Goal: Information Seeking & Learning: Learn about a topic

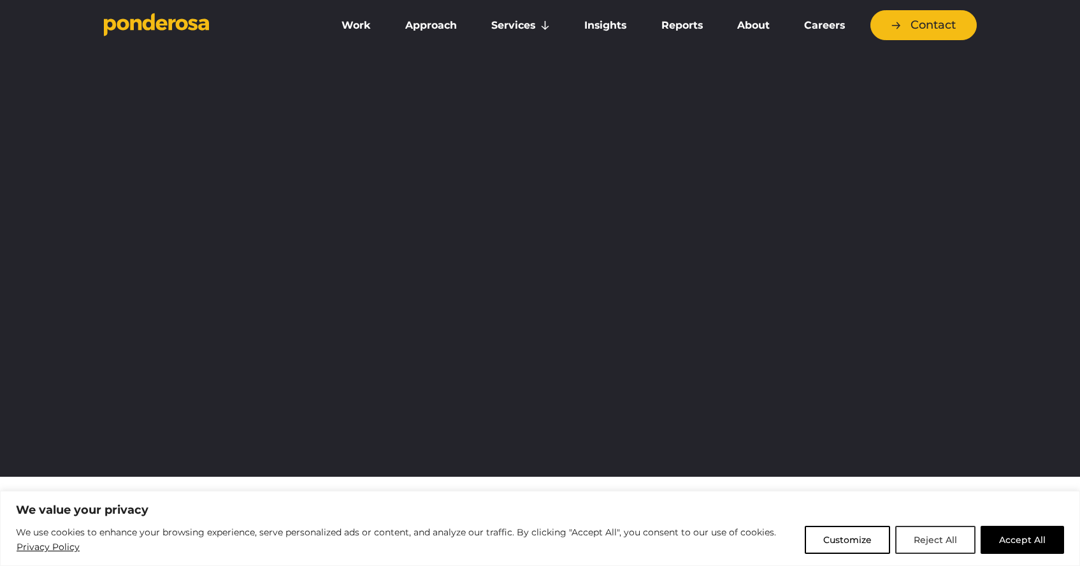
click at [947, 540] on button "Reject All" at bounding box center [935, 540] width 80 height 28
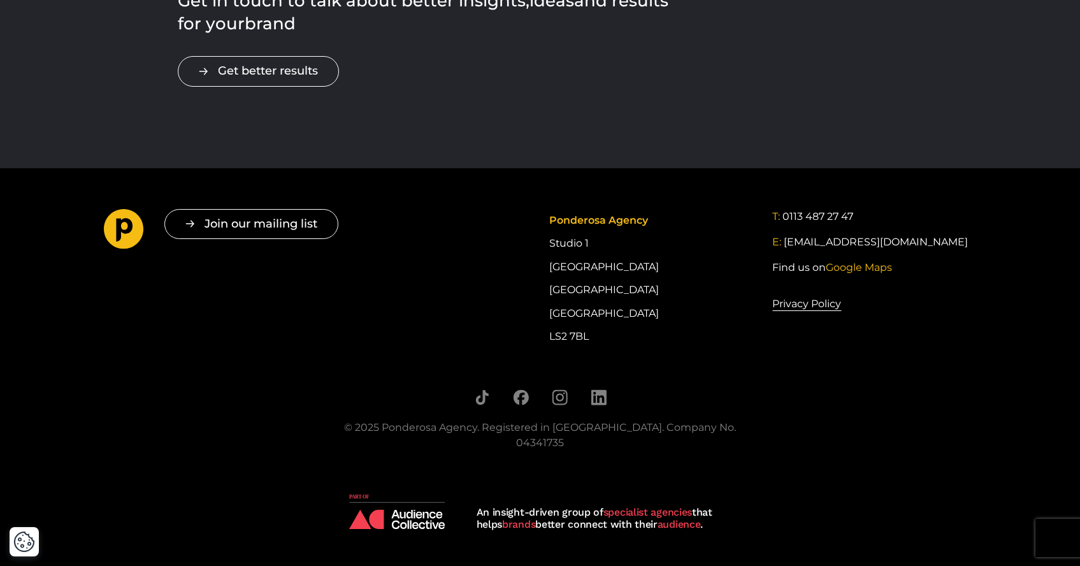
scroll to position [2489, 0]
click at [397, 517] on img at bounding box center [397, 511] width 96 height 35
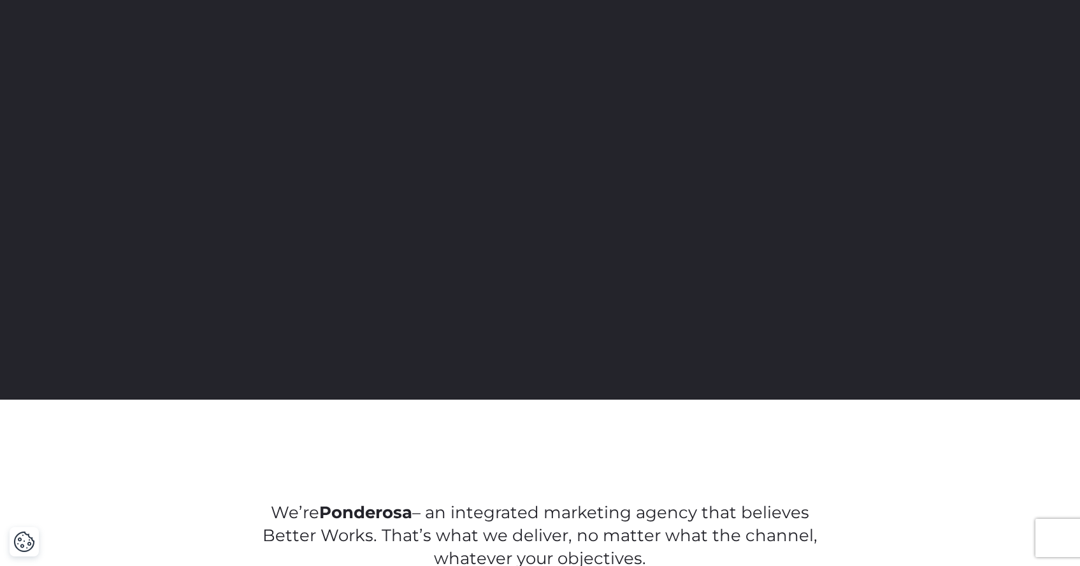
scroll to position [0, 0]
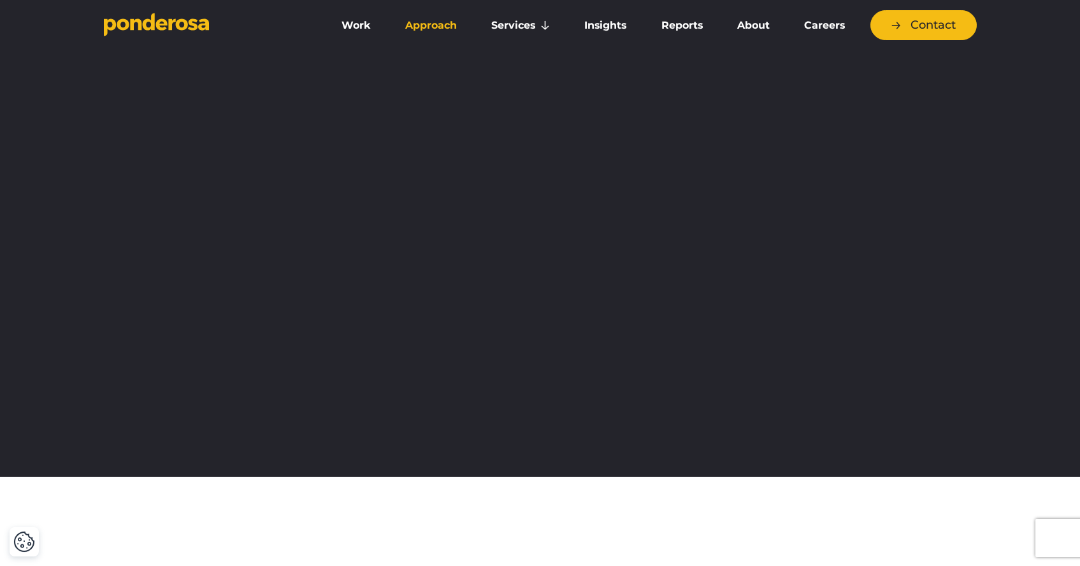
click at [431, 25] on link "Approach" at bounding box center [431, 25] width 81 height 27
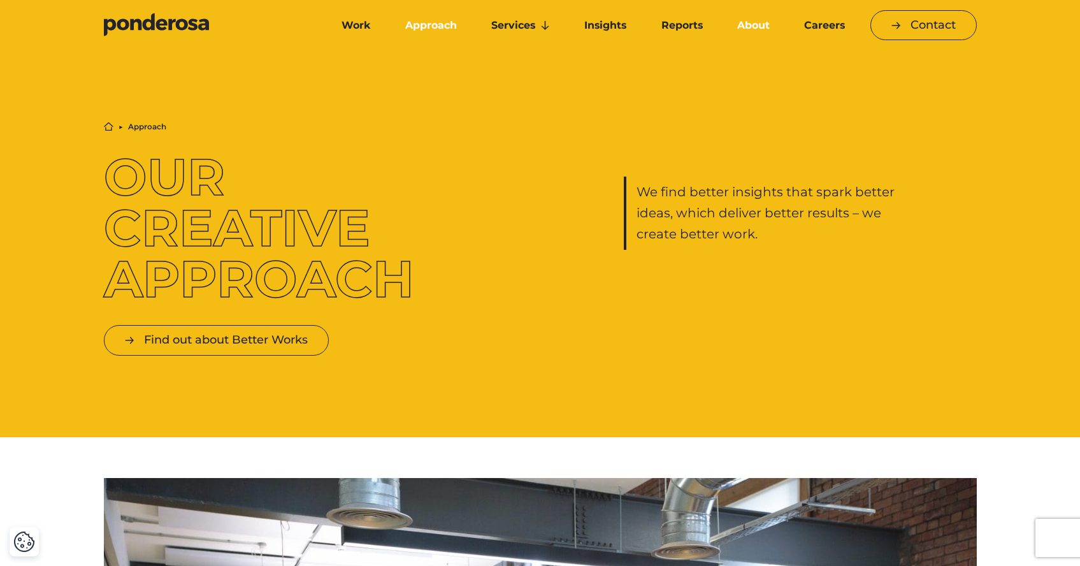
click at [749, 26] on link "About" at bounding box center [754, 25] width 62 height 27
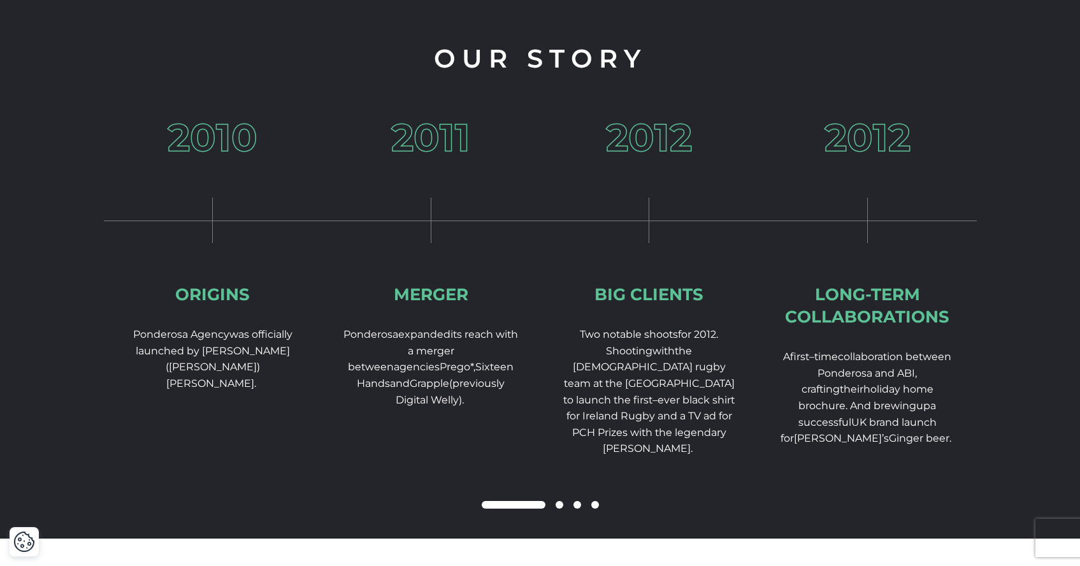
scroll to position [1927, 0]
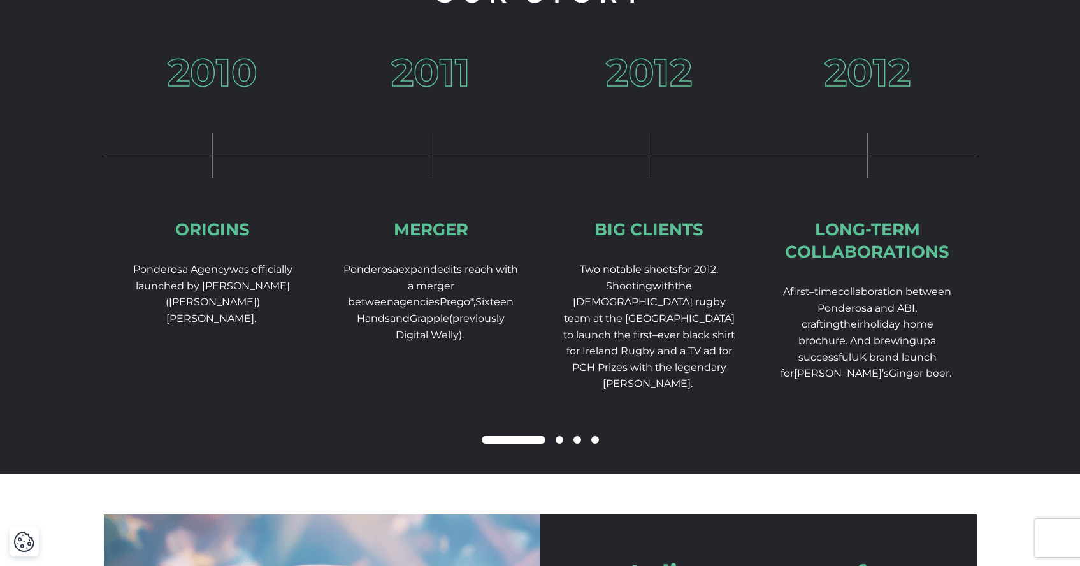
click at [561, 443] on span at bounding box center [560, 440] width 8 height 8
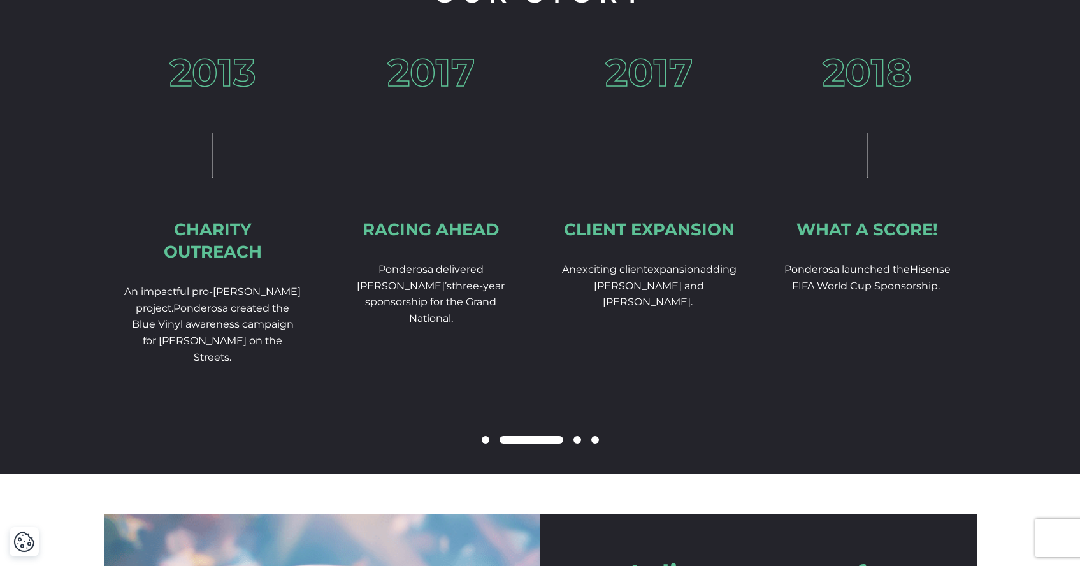
click at [579, 443] on span at bounding box center [577, 440] width 8 height 8
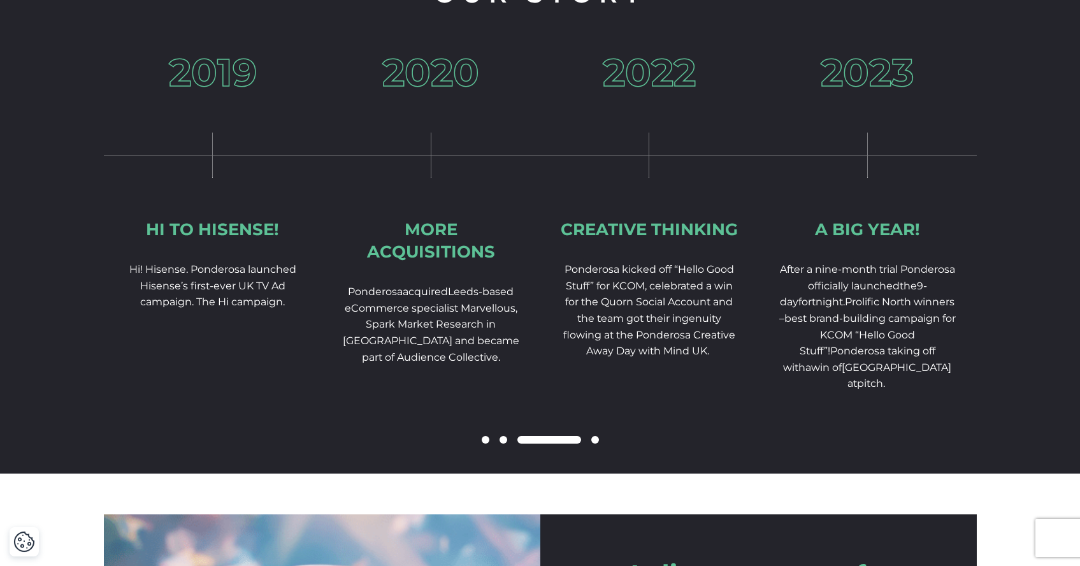
click at [596, 443] on span at bounding box center [595, 440] width 8 height 8
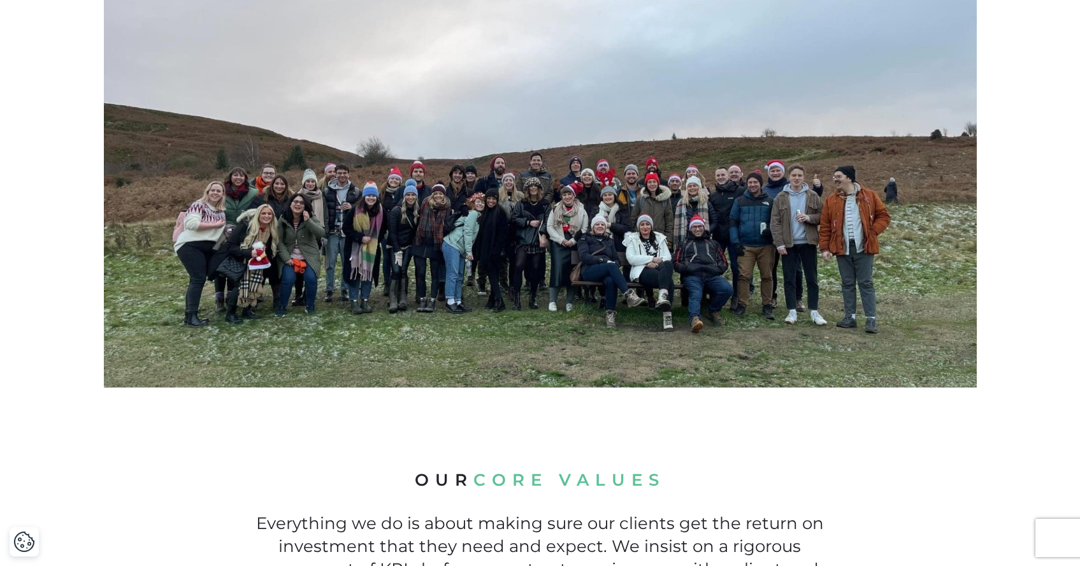
scroll to position [0, 0]
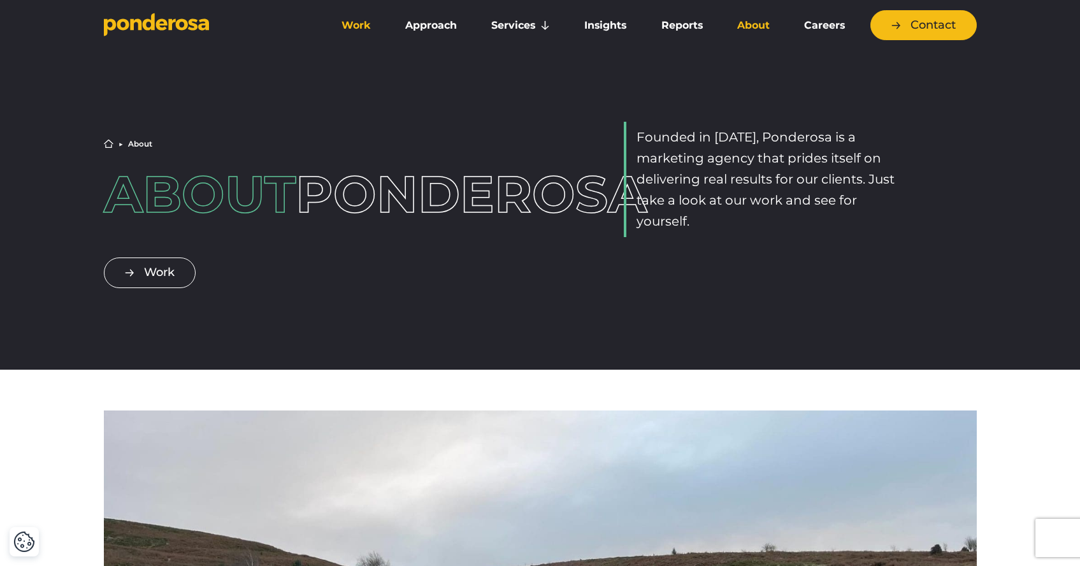
click at [358, 27] on link "Work" at bounding box center [356, 25] width 59 height 27
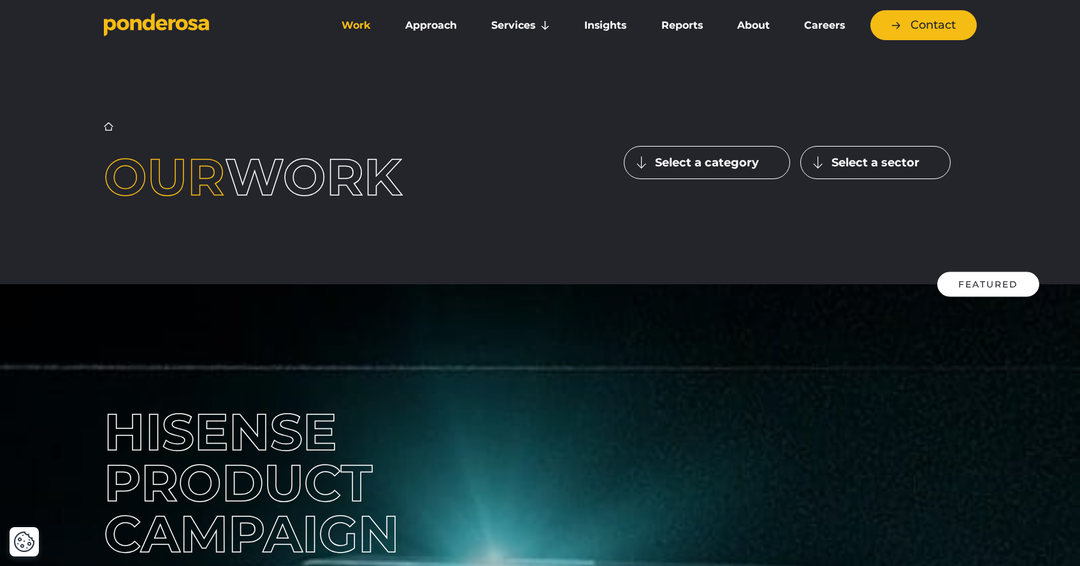
click at [838, 163] on button "Select a sector" at bounding box center [875, 162] width 150 height 33
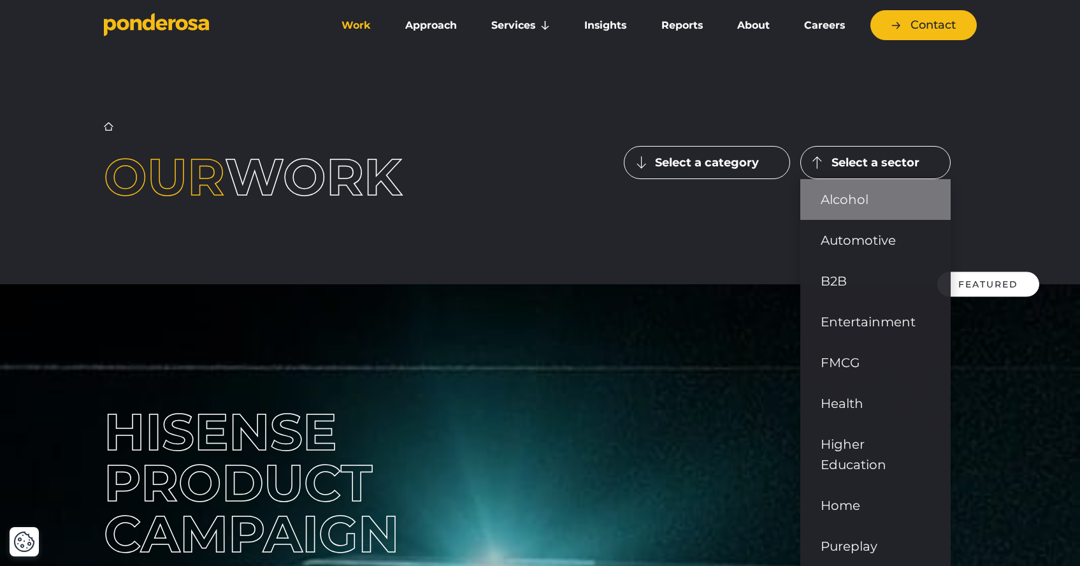
click at [842, 201] on link "Alcohol" at bounding box center [875, 199] width 150 height 41
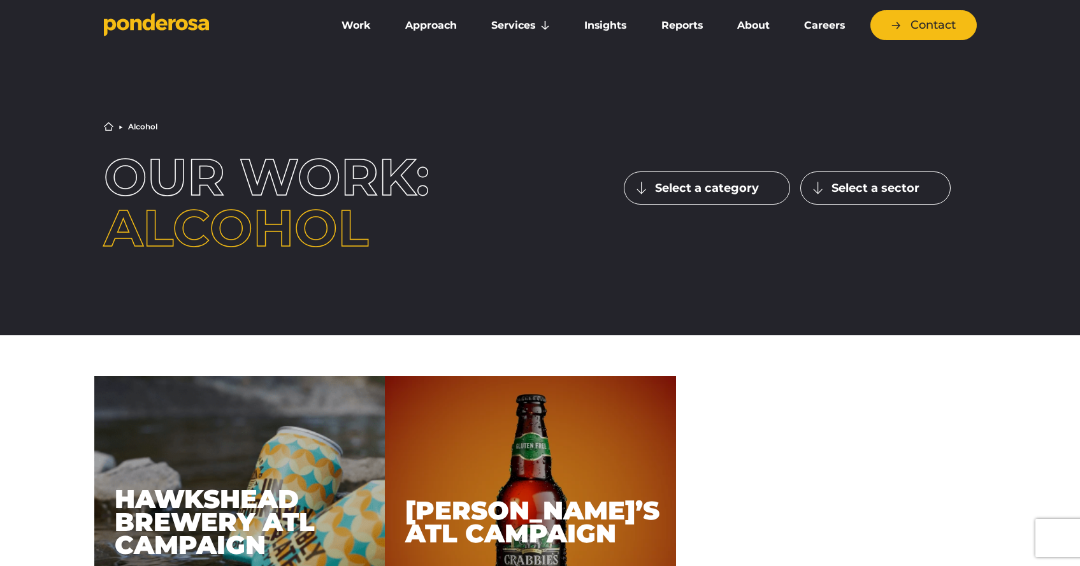
click at [879, 189] on button "Select a sector" at bounding box center [875, 187] width 150 height 33
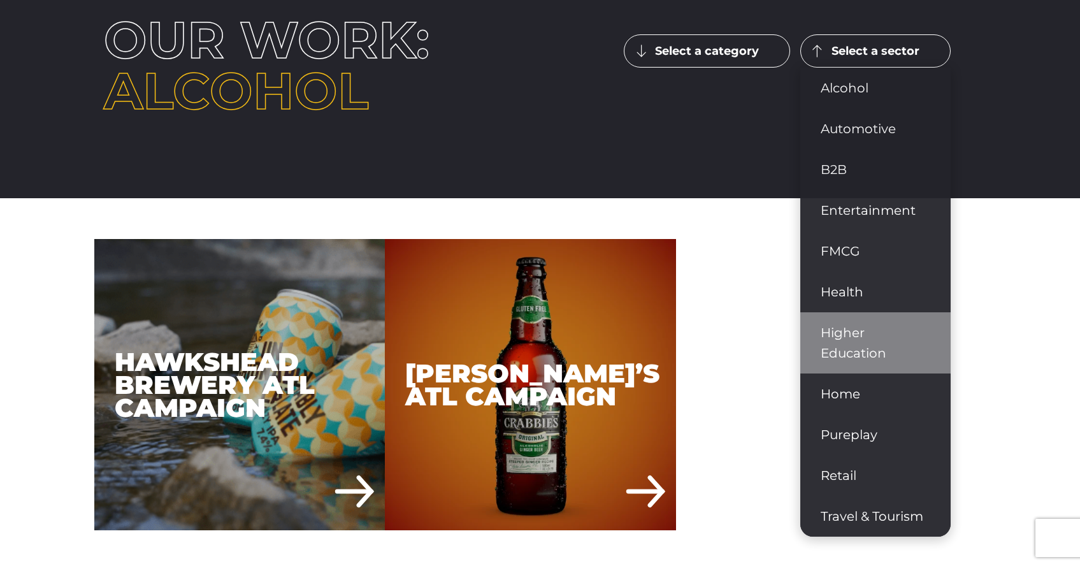
scroll to position [161, 0]
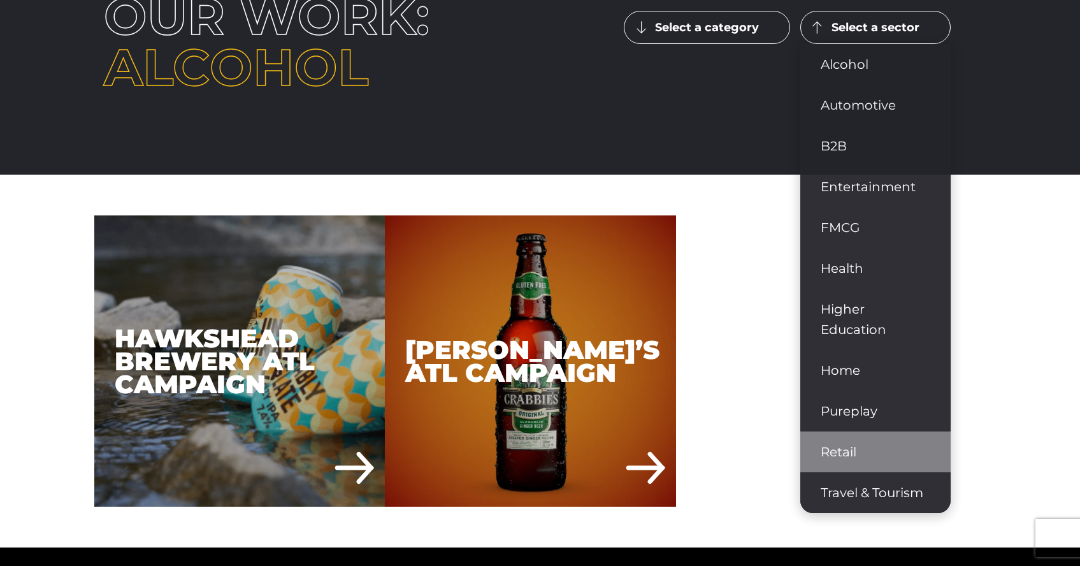
click at [845, 454] on link "Retail" at bounding box center [875, 451] width 150 height 41
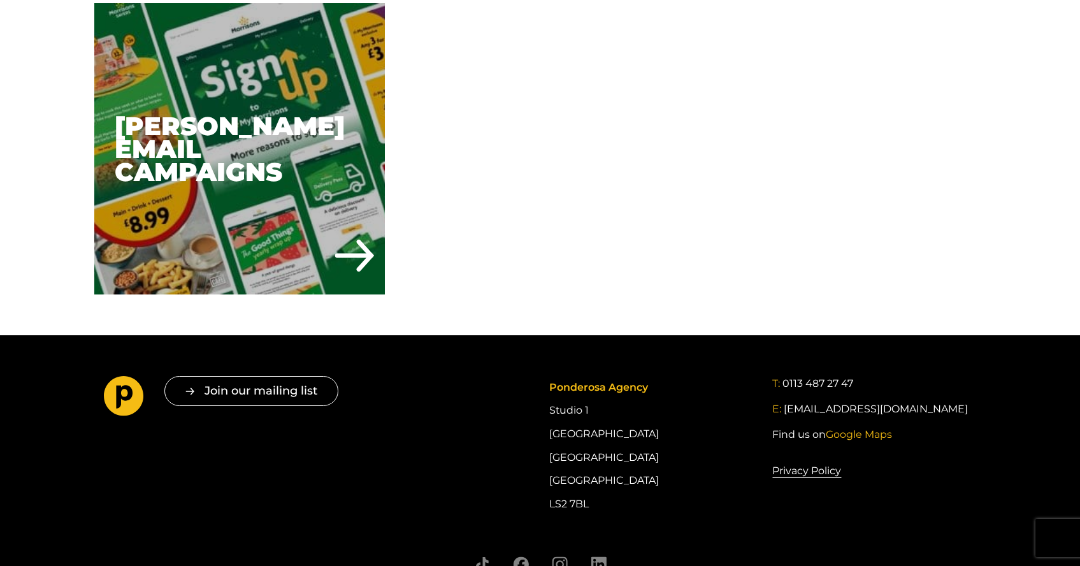
scroll to position [522, 0]
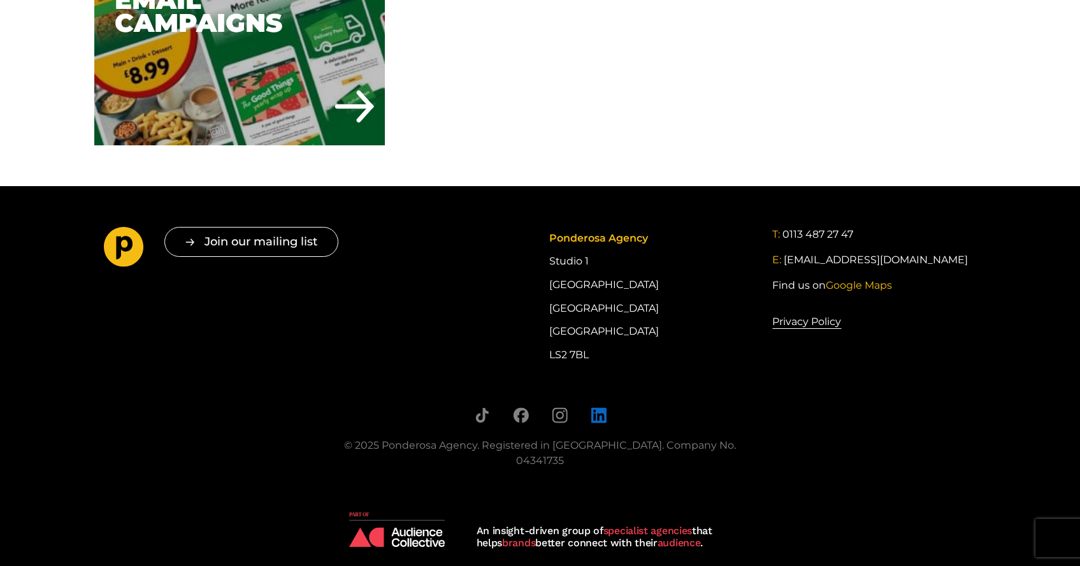
click at [598, 414] on icon "Follow us on LinkedIn" at bounding box center [599, 415] width 16 height 16
